Goal: Task Accomplishment & Management: Manage account settings

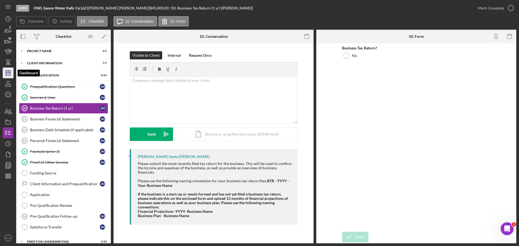
click at [4, 75] on icon "Icon/Dashboard" at bounding box center [8, 73] width 14 height 14
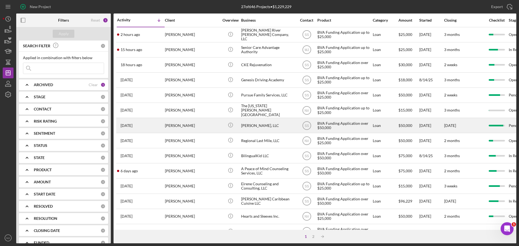
click at [182, 129] on div "[PERSON_NAME]" at bounding box center [192, 125] width 54 height 14
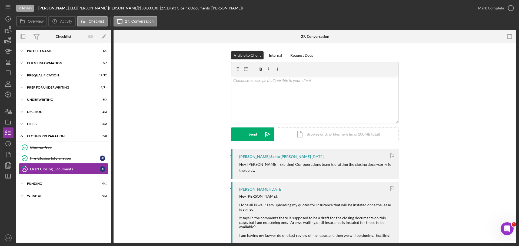
click at [46, 156] on link "Pre-Closing Information Pre-Closing Information H F" at bounding box center [63, 158] width 89 height 11
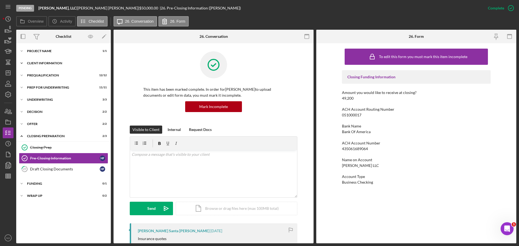
click at [57, 64] on div "Client Information" at bounding box center [65, 63] width 77 height 3
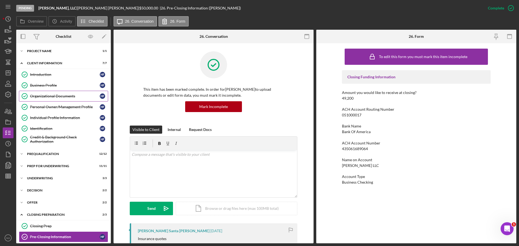
click at [65, 92] on link "Organizational Documents Organizational Documents H F" at bounding box center [63, 96] width 89 height 11
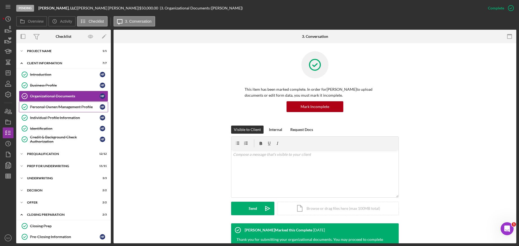
click at [66, 108] on div "Personal Owner/Management Profile" at bounding box center [65, 107] width 70 height 4
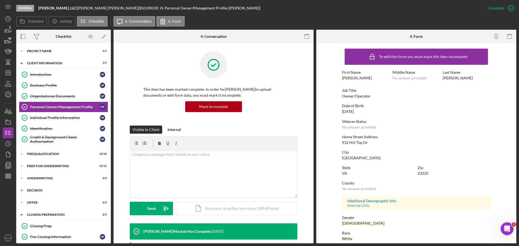
click at [39, 195] on div "Icon/Expander Decision 2 / 2" at bounding box center [63, 190] width 95 height 11
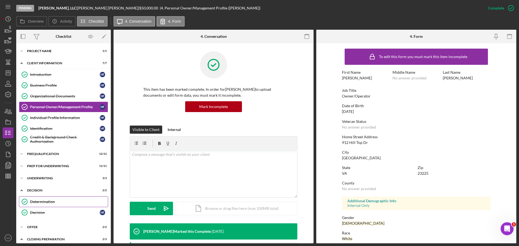
click at [41, 202] on div "Determination" at bounding box center [69, 202] width 78 height 4
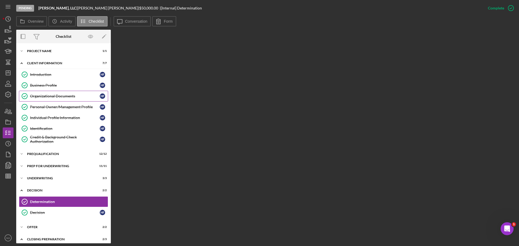
click at [47, 99] on link "Organizational Documents Organizational Documents H F" at bounding box center [63, 96] width 89 height 11
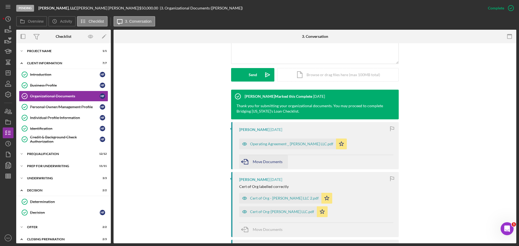
scroll to position [189, 0]
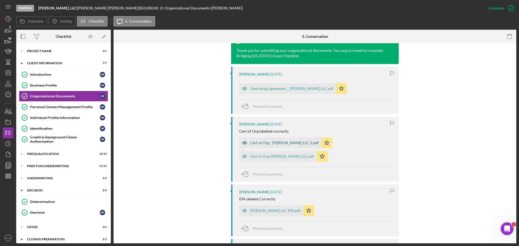
click at [271, 144] on div "Cert of Org - Hankus LLC 2.pdf" at bounding box center [284, 143] width 69 height 4
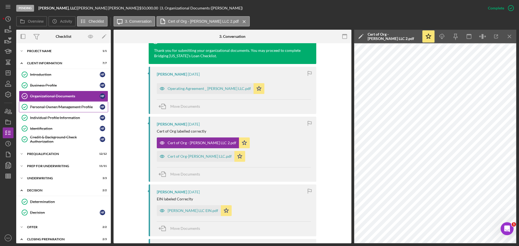
click at [42, 107] on div "Personal Owner/Management Profile" at bounding box center [65, 107] width 70 height 4
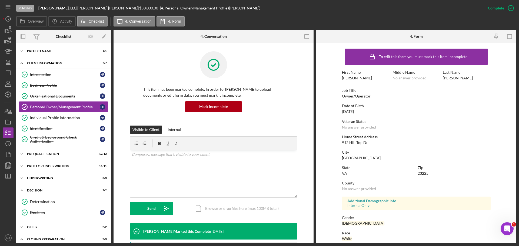
click at [72, 96] on div "Organizational Documents" at bounding box center [65, 96] width 70 height 4
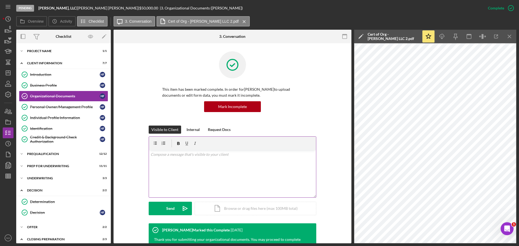
scroll to position [108, 0]
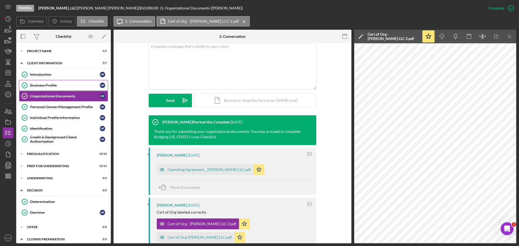
click at [53, 85] on div "Business Profile" at bounding box center [65, 85] width 70 height 4
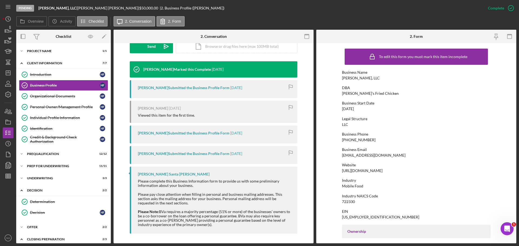
scroll to position [163, 0]
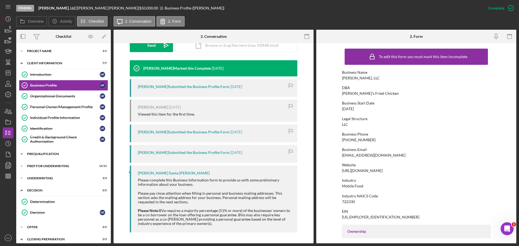
click at [44, 154] on div "Prequalification" at bounding box center [65, 153] width 77 height 3
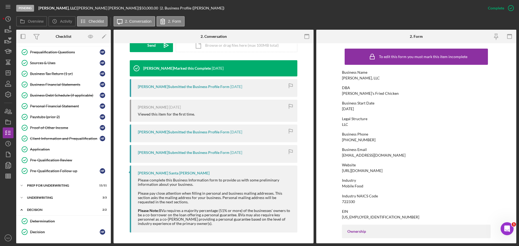
scroll to position [135, 0]
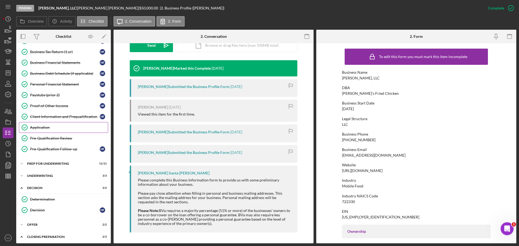
click at [37, 127] on div "Application" at bounding box center [69, 127] width 78 height 4
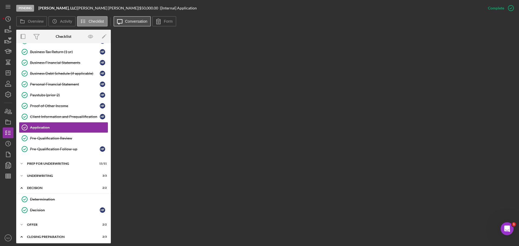
click at [142, 20] on label "Conversation" at bounding box center [136, 21] width 22 height 4
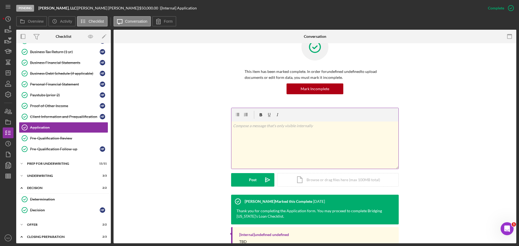
scroll to position [36, 0]
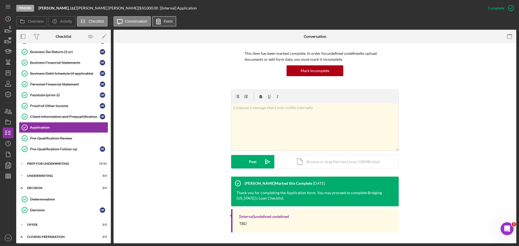
click at [168, 21] on label "Form" at bounding box center [168, 21] width 9 height 4
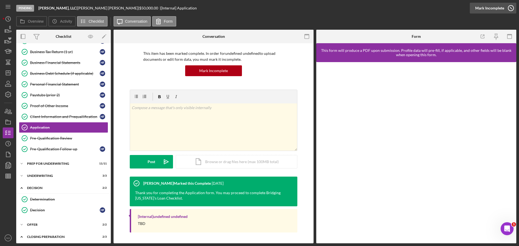
click at [508, 8] on icon "button" at bounding box center [511, 8] width 14 height 14
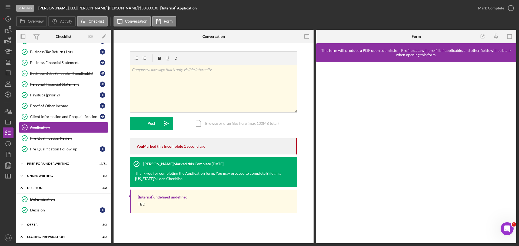
scroll to position [0, 0]
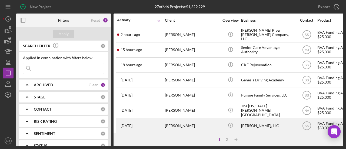
click at [174, 122] on div "[PERSON_NAME]" at bounding box center [192, 125] width 54 height 14
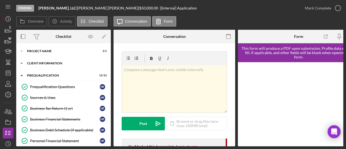
click at [50, 61] on div "Icon/Expander Client Information 7 / 7" at bounding box center [63, 63] width 95 height 11
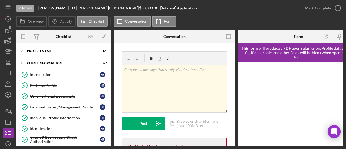
click at [49, 87] on div "Business Profile" at bounding box center [65, 85] width 70 height 4
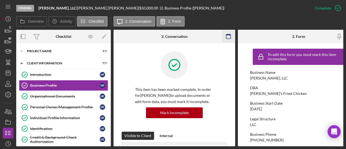
click at [228, 36] on icon "button" at bounding box center [228, 37] width 12 height 12
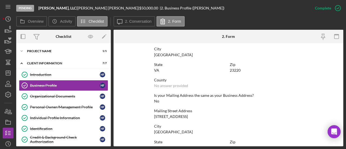
scroll to position [270, 0]
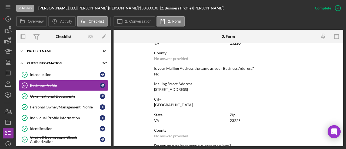
drag, startPoint x: 185, startPoint y: 90, endPoint x: 149, endPoint y: 93, distance: 35.2
click at [149, 93] on form "To edit this form you must mark this item incomplete Business Name Hankus, LLC …" at bounding box center [229, 94] width 230 height 103
click at [151, 91] on form "To edit this form you must mark this item incomplete Business Name Hankus, LLC …" at bounding box center [229, 94] width 230 height 103
drag, startPoint x: 155, startPoint y: 90, endPoint x: 184, endPoint y: 91, distance: 29.8
click at [184, 91] on div "Mailing Street Address 7825 Cherokee Rd" at bounding box center [228, 87] width 149 height 10
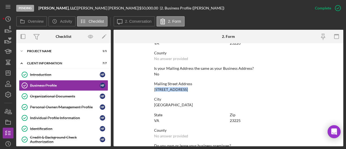
click at [187, 90] on div "Mailing Street Address 7825 Cherokee Rd" at bounding box center [228, 87] width 149 height 10
drag, startPoint x: 184, startPoint y: 89, endPoint x: 152, endPoint y: 88, distance: 31.6
click at [152, 88] on form "To edit this form you must mark this item incomplete Business Name Hankus, LLC …" at bounding box center [229, 94] width 230 height 103
copy div "7825 Cherokee Rd"
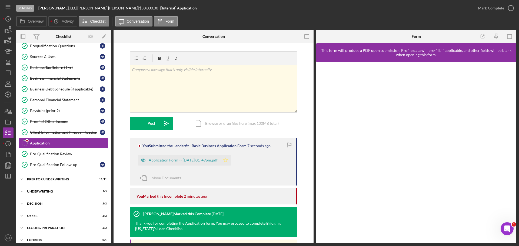
click at [231, 158] on icon "Icon/Star" at bounding box center [225, 160] width 11 height 11
drag, startPoint x: 233, startPoint y: 160, endPoint x: 226, endPoint y: 169, distance: 12.0
click at [228, 160] on polygon "button" at bounding box center [226, 160] width 5 height 4
click at [480, 5] on div "Mark Complete" at bounding box center [491, 8] width 26 height 11
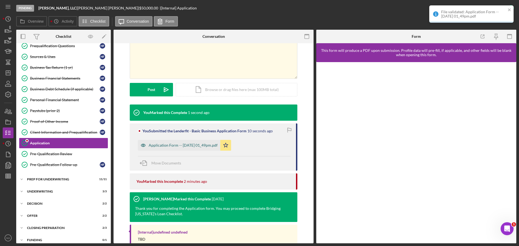
click at [181, 146] on div "Application Form -- 2025-08-20 01_49pm.pdf" at bounding box center [183, 145] width 69 height 4
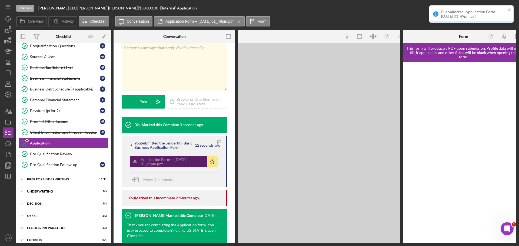
scroll to position [114, 0]
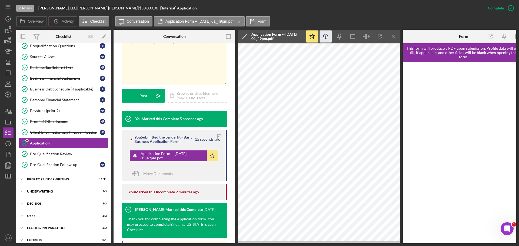
click at [324, 36] on icon "Icon/Download" at bounding box center [326, 37] width 12 height 12
click at [6, 124] on rect "button" at bounding box center [8, 122] width 5 height 3
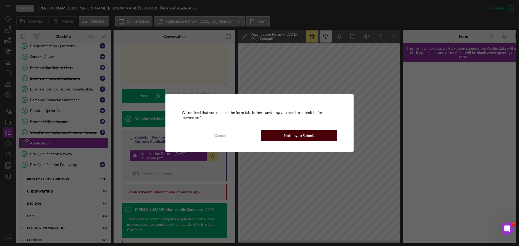
click at [299, 137] on div "Nothing to Submit" at bounding box center [299, 135] width 31 height 11
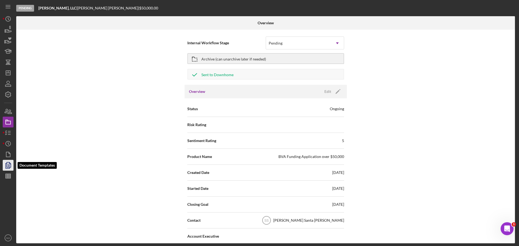
click at [9, 164] on icon "button" at bounding box center [8, 166] width 14 height 14
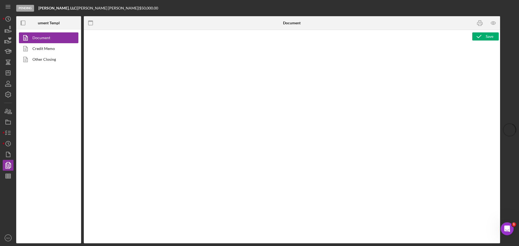
type textarea "<div style="font-family: Lato, sans-serif; font-size: 14px; margin-bottom: 20px…"
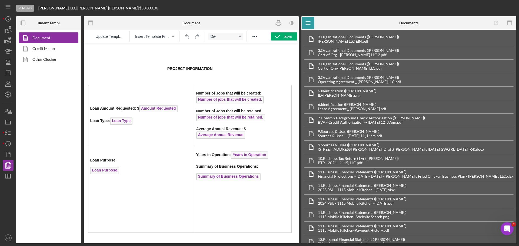
click at [157, 57] on div "Rich Text Area. Press ALT-0 for help." at bounding box center [190, 54] width 204 height 14
click at [172, 37] on icon "button" at bounding box center [173, 36] width 3 height 3
click at [257, 37] on icon "Reveal or hide additional toolbar items" at bounding box center [254, 36] width 6 height 6
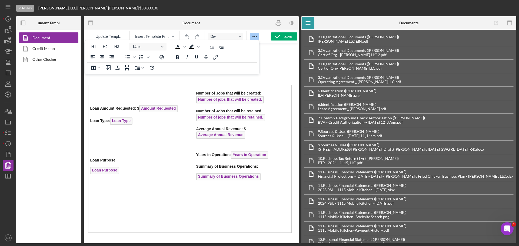
click at [260, 59] on div "Rich Text Area. Press ALT-0 for help." at bounding box center [190, 54] width 204 height 14
drag, startPoint x: 56, startPoint y: 32, endPoint x: 277, endPoint y: 23, distance: 221.6
click at [277, 23] on icon "button" at bounding box center [278, 23] width 12 height 12
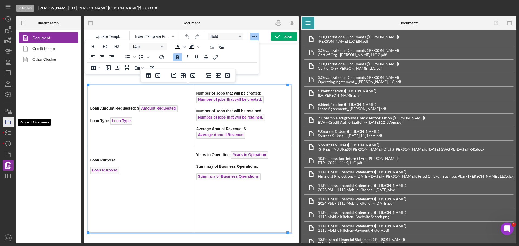
click at [5, 122] on icon "button" at bounding box center [8, 122] width 14 height 14
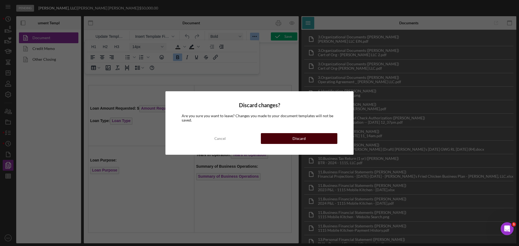
click at [284, 138] on button "Discard" at bounding box center [299, 138] width 77 height 11
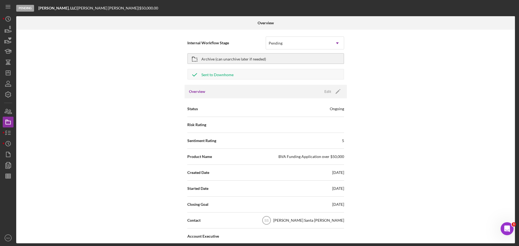
click at [419, 117] on div "Internal Workflow Stage Pending Icon/Dropdown Arrow Archive (can unarchive late…" at bounding box center [265, 137] width 499 height 214
click at [9, 133] on line "button" at bounding box center [9, 133] width 2 height 0
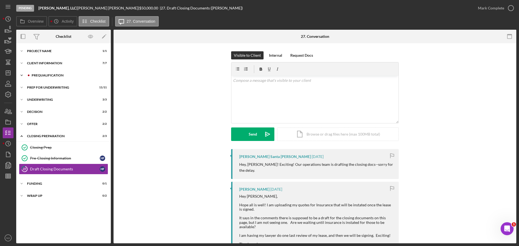
click at [40, 75] on div "Prequalification" at bounding box center [68, 75] width 72 height 3
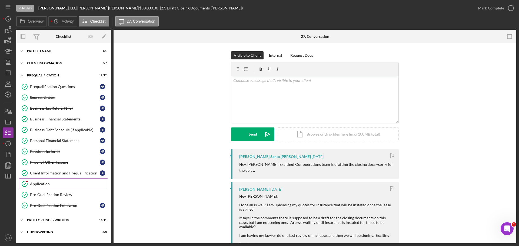
click at [62, 185] on div "Application" at bounding box center [69, 184] width 78 height 4
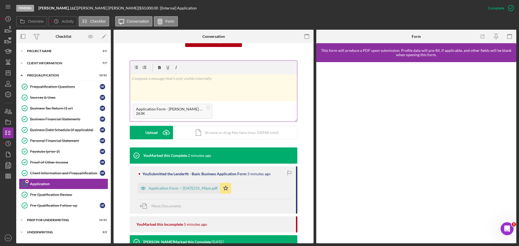
scroll to position [81, 0]
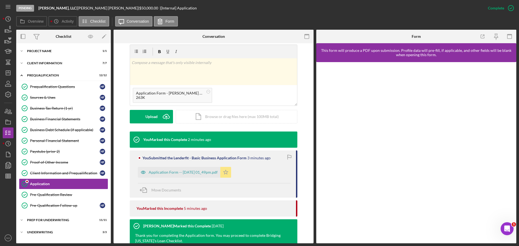
click at [229, 175] on icon "Icon/Star" at bounding box center [225, 172] width 11 height 11
click at [148, 117] on div "Upload" at bounding box center [151, 117] width 12 height 14
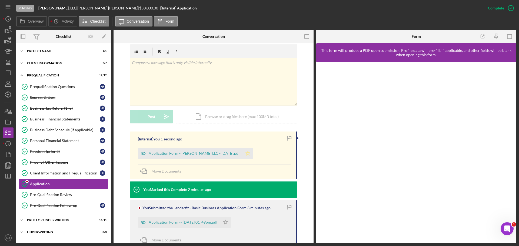
click at [246, 154] on polygon "button" at bounding box center [248, 153] width 5 height 4
click at [206, 153] on div "Application Form - Hankus LLC - 3.24.2025.pdf" at bounding box center [194, 153] width 91 height 4
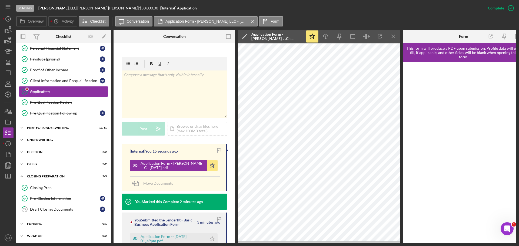
scroll to position [95, 0]
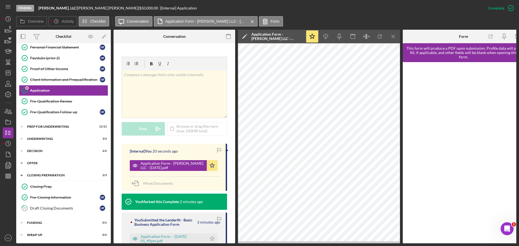
drag, startPoint x: 32, startPoint y: 162, endPoint x: 33, endPoint y: 165, distance: 3.1
click at [32, 162] on div "Offer" at bounding box center [65, 163] width 77 height 3
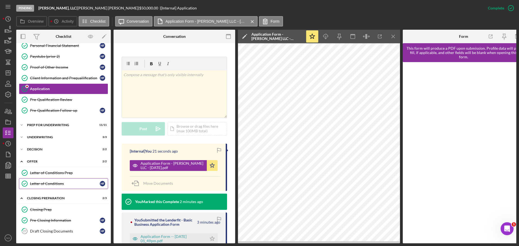
click at [40, 184] on div "Letter of Conditions" at bounding box center [65, 184] width 70 height 4
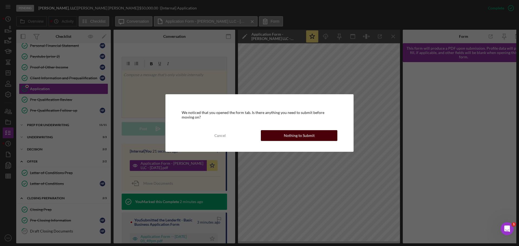
click at [311, 134] on div "Nothing to Submit" at bounding box center [299, 135] width 31 height 11
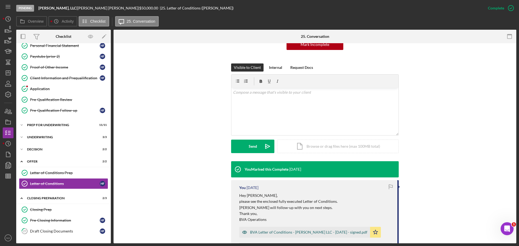
scroll to position [162, 0]
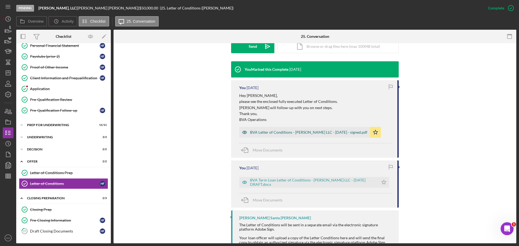
click at [292, 131] on div "BVA Letter of Conditions - [PERSON_NAME] LLC - [DATE] - signed.pdf" at bounding box center [308, 132] width 117 height 4
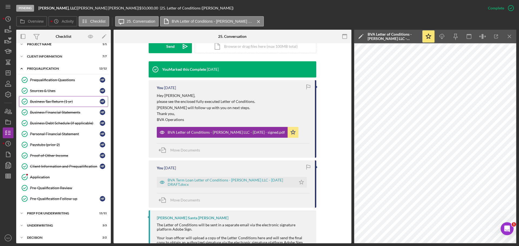
scroll to position [0, 0]
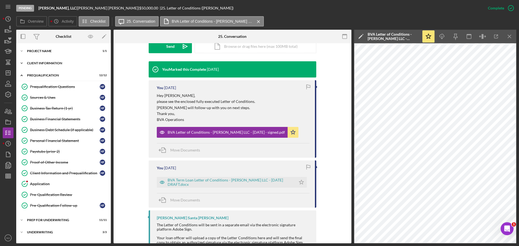
click at [49, 63] on div "Client Information" at bounding box center [65, 63] width 77 height 3
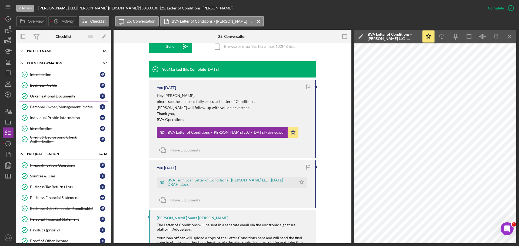
click at [53, 109] on link "Personal Owner/Management Profile Personal Owner/Management Profile H F" at bounding box center [63, 107] width 89 height 11
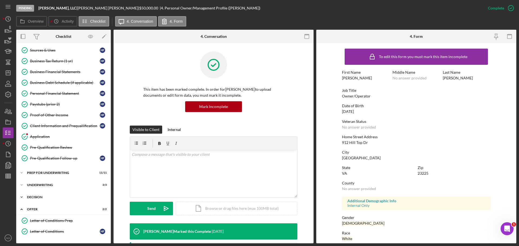
scroll to position [135, 0]
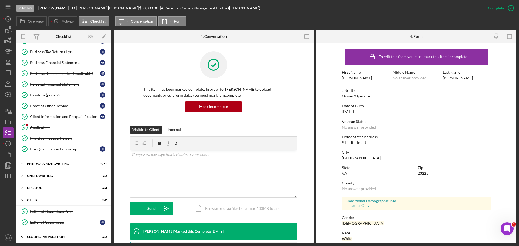
drag, startPoint x: 37, startPoint y: 221, endPoint x: 5, endPoint y: 221, distance: 31.6
click at [37, 221] on div "Letter of Conditions" at bounding box center [65, 222] width 70 height 4
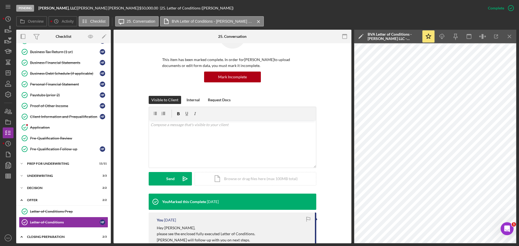
scroll to position [54, 0]
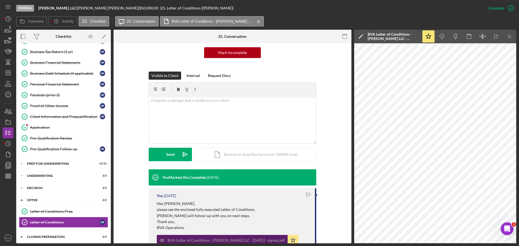
click at [203, 237] on div "BVA Letter of Conditions - [PERSON_NAME] LLC - [DATE] - signed.pdf" at bounding box center [222, 240] width 131 height 11
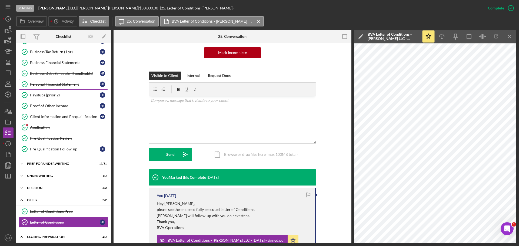
click at [53, 82] on div "Personal Financial Statement" at bounding box center [65, 84] width 70 height 4
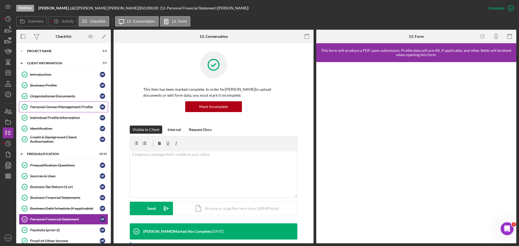
click at [47, 107] on div "Personal Owner/Management Profile" at bounding box center [65, 107] width 70 height 4
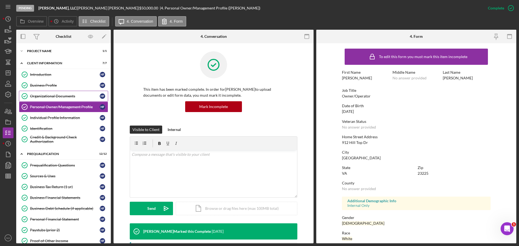
click at [36, 98] on div "Organizational Documents" at bounding box center [65, 96] width 70 height 4
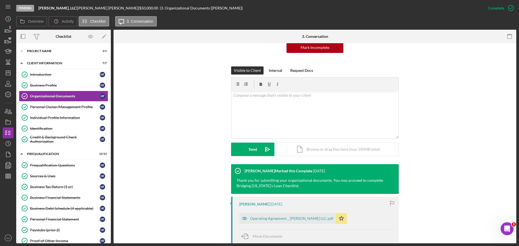
scroll to position [135, 0]
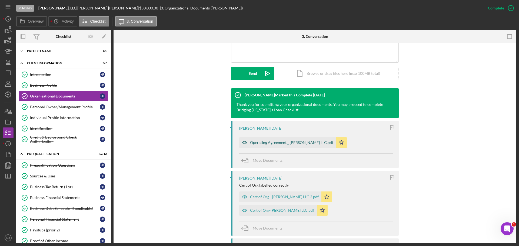
click at [275, 146] on div "Operating Agreement _ Hankus LLC.pdf" at bounding box center [287, 142] width 97 height 11
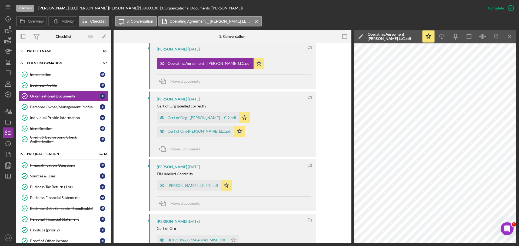
scroll to position [297, 0]
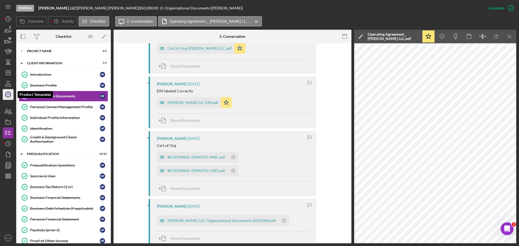
click at [5, 91] on icon "button" at bounding box center [8, 95] width 14 height 14
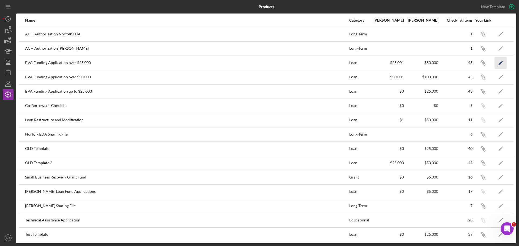
click at [495, 62] on icon "Icon/Edit" at bounding box center [501, 63] width 12 height 12
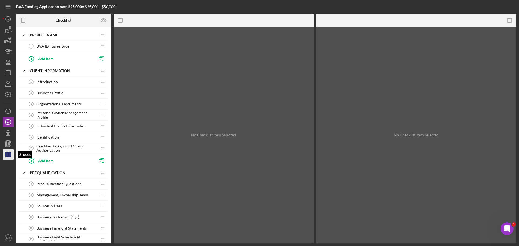
click at [9, 157] on icon "button" at bounding box center [8, 155] width 14 height 14
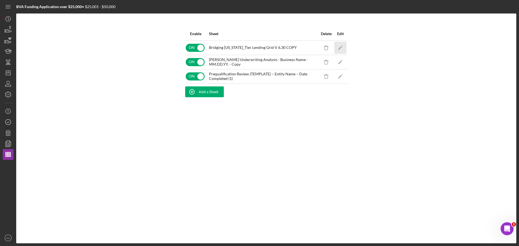
click at [339, 48] on icon "Icon/Edit" at bounding box center [340, 48] width 12 height 12
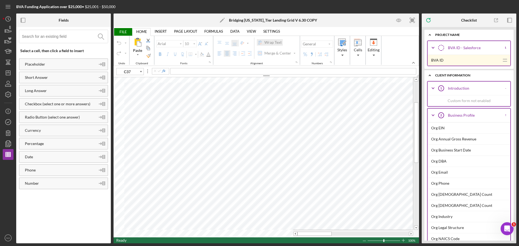
click at [120, 30] on span "FILE" at bounding box center [123, 32] width 19 height 8
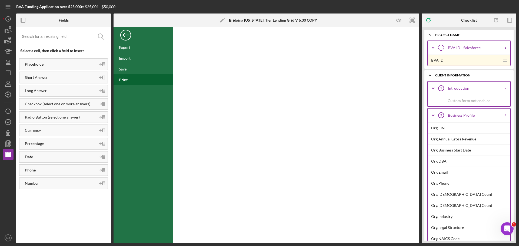
click at [126, 78] on div "Print" at bounding box center [123, 80] width 9 height 5
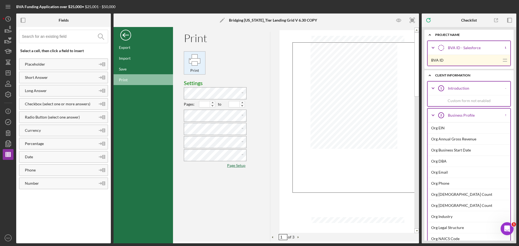
click at [191, 63] on div "Print" at bounding box center [194, 60] width 12 height 12
click at [198, 65] on div "Print" at bounding box center [194, 60] width 12 height 12
click at [128, 51] on div "Export" at bounding box center [143, 47] width 59 height 11
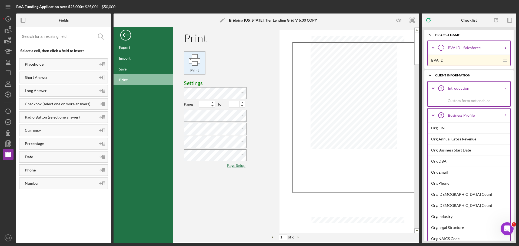
click at [195, 68] on div "Print" at bounding box center [194, 71] width 18 height 6
click at [131, 38] on div "Back" at bounding box center [125, 33] width 11 height 11
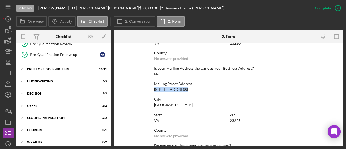
scroll to position [230, 0]
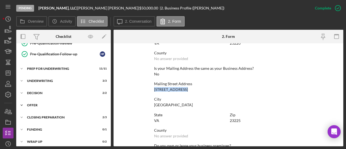
click at [32, 104] on div "Offer" at bounding box center [65, 105] width 77 height 3
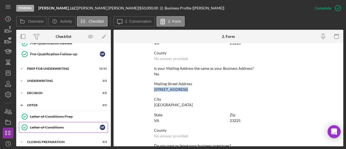
click at [38, 125] on div "Letter of Conditions" at bounding box center [65, 127] width 70 height 4
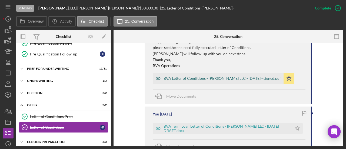
click at [200, 77] on div "BVA Letter of Conditions - [PERSON_NAME] LLC - [DATE] - signed.pdf" at bounding box center [222, 78] width 117 height 4
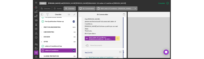
scroll to position [222, 0]
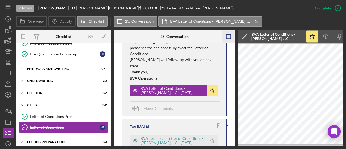
drag, startPoint x: 221, startPoint y: 33, endPoint x: 223, endPoint y: 35, distance: 3.6
click at [221, 33] on div at bounding box center [215, 37] width 41 height 14
click at [227, 35] on icon "button" at bounding box center [228, 37] width 12 height 12
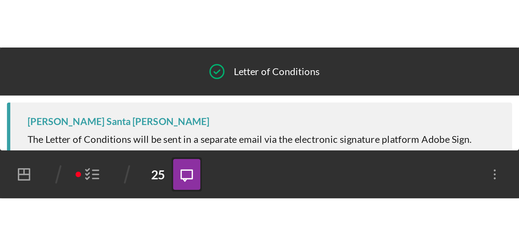
scroll to position [250, 0]
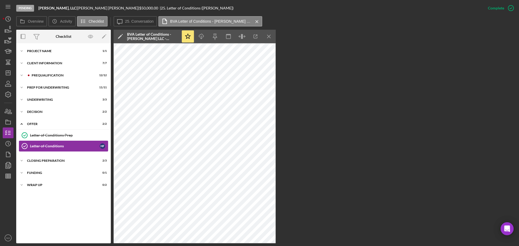
click at [49, 145] on div "Letter of Conditions" at bounding box center [65, 146] width 70 height 4
click at [254, 39] on icon "button" at bounding box center [256, 37] width 12 height 12
